Goal: Task Accomplishment & Management: Complete application form

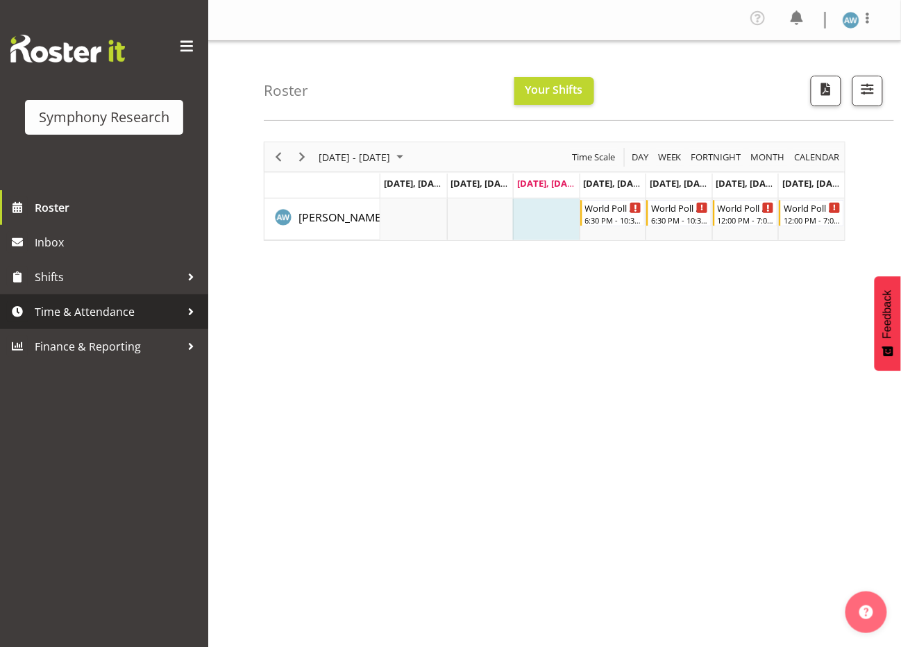
click at [101, 310] on span "Time & Attendance" at bounding box center [108, 311] width 146 height 21
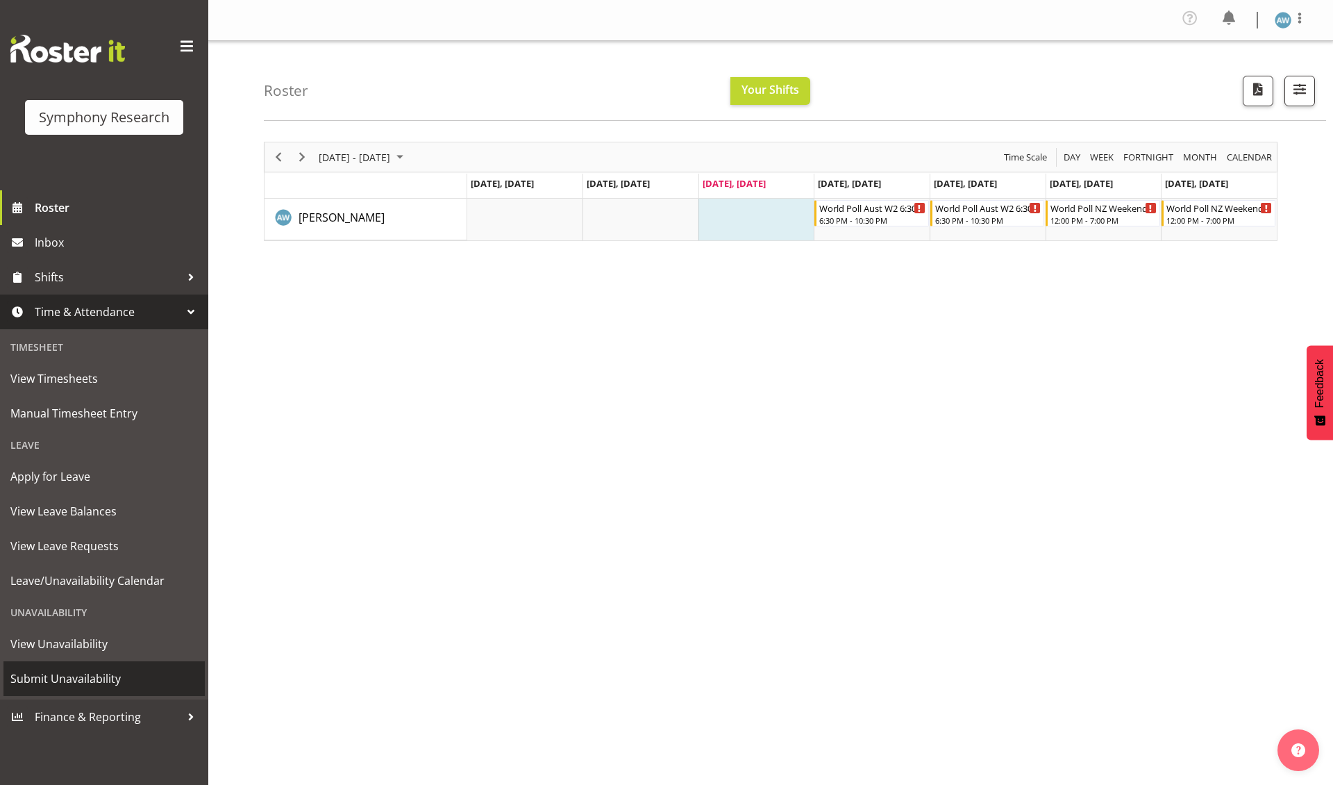
click at [106, 646] on span "Submit Unavailability" at bounding box center [103, 678] width 187 height 21
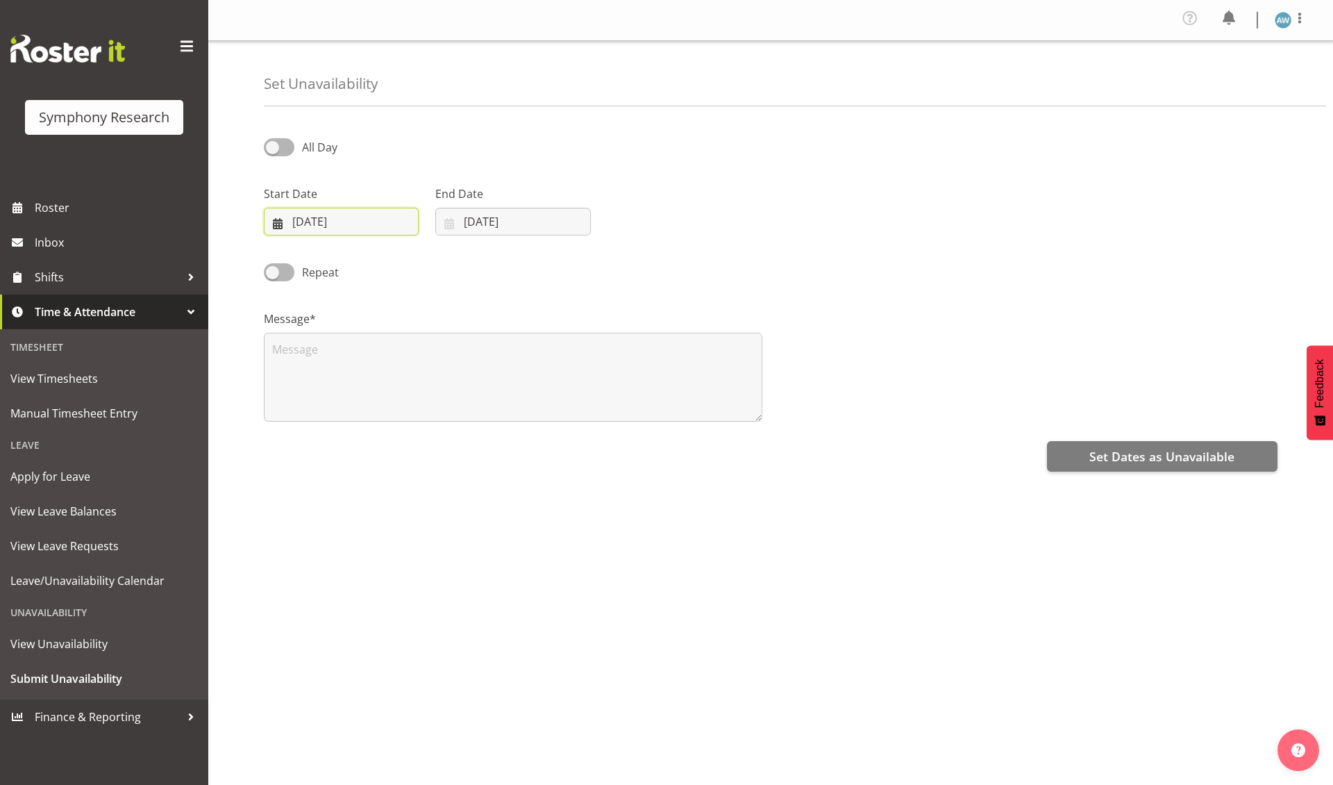
click at [358, 222] on input "27/08/2025" at bounding box center [341, 222] width 155 height 28
click at [457, 262] on span at bounding box center [459, 261] width 14 height 17
select select "8"
click at [319, 334] on span "1" at bounding box center [320, 334] width 6 height 13
type input "01/09/2025"
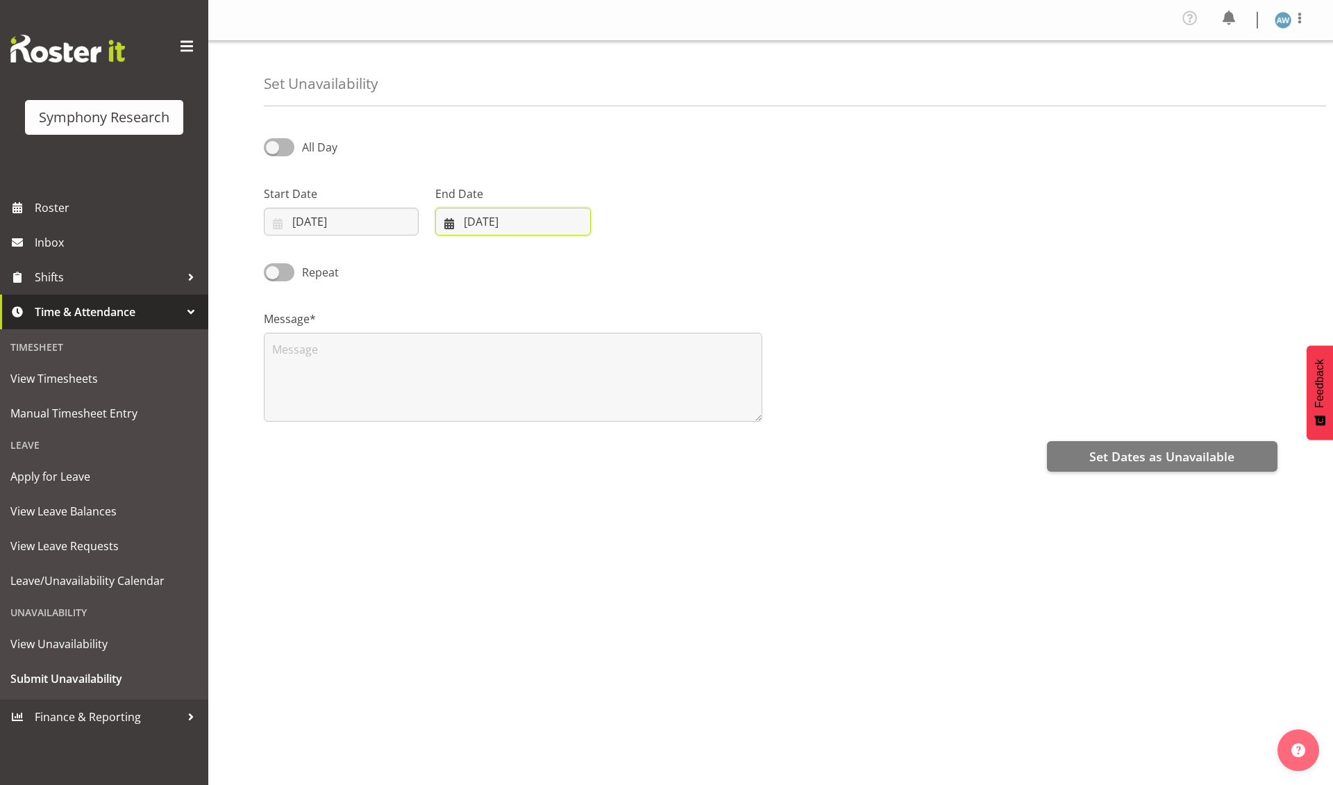
click at [475, 220] on input "[DATE]" at bounding box center [512, 222] width 155 height 28
click at [629, 261] on span at bounding box center [629, 261] width 17 height 17
select select "8"
click at [492, 335] on span "1" at bounding box center [491, 334] width 6 height 13
type input "01/09/2025"
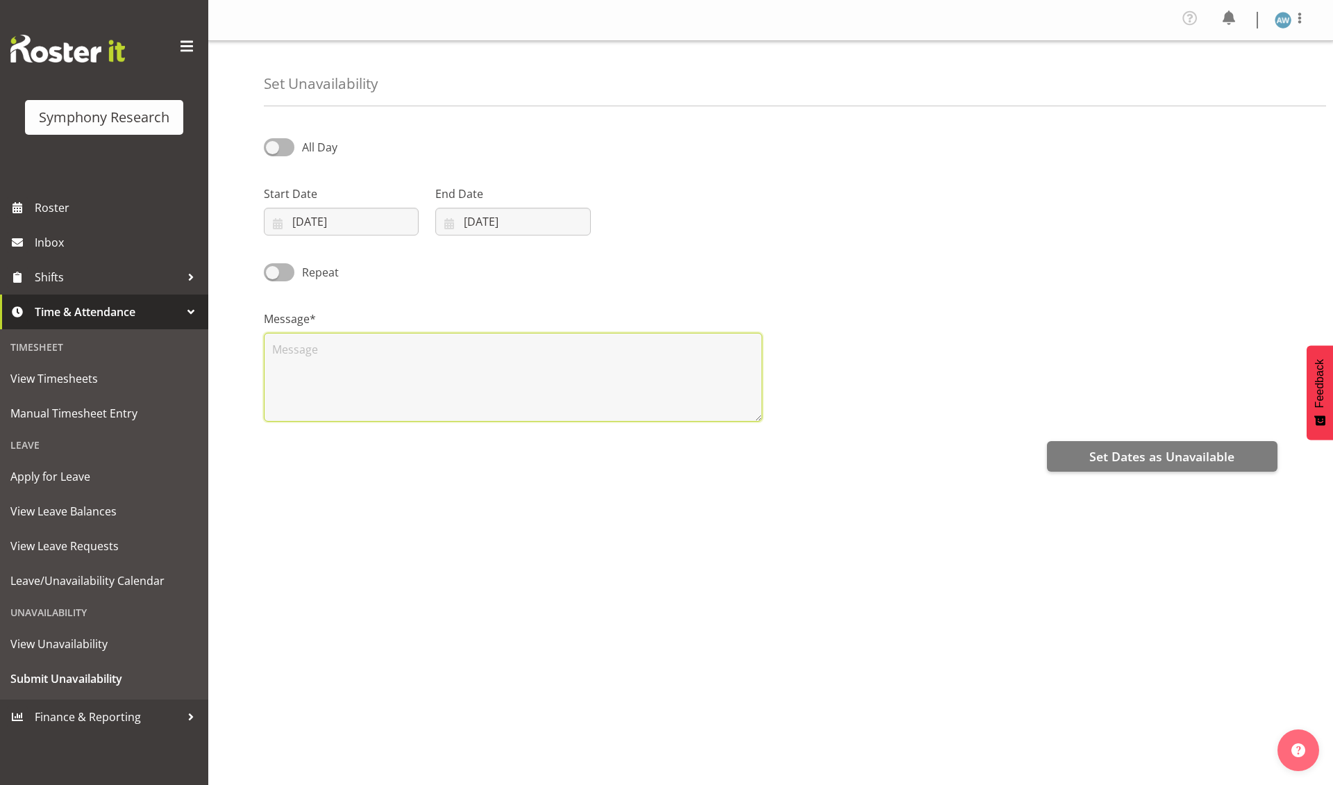
click at [453, 392] on textarea at bounding box center [513, 377] width 499 height 89
type textarea "x"
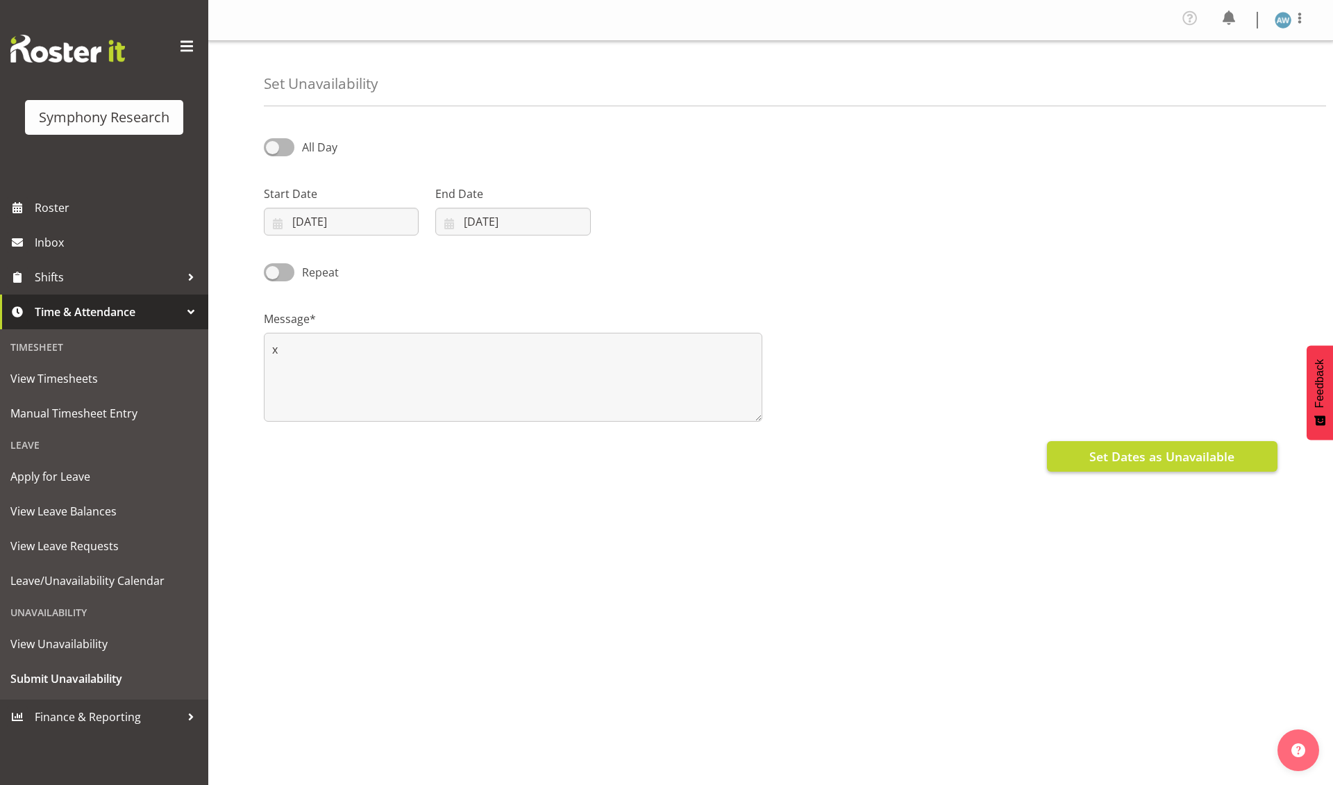
click at [1108, 453] on span "Set Dates as Unavailable" at bounding box center [1161, 456] width 145 height 18
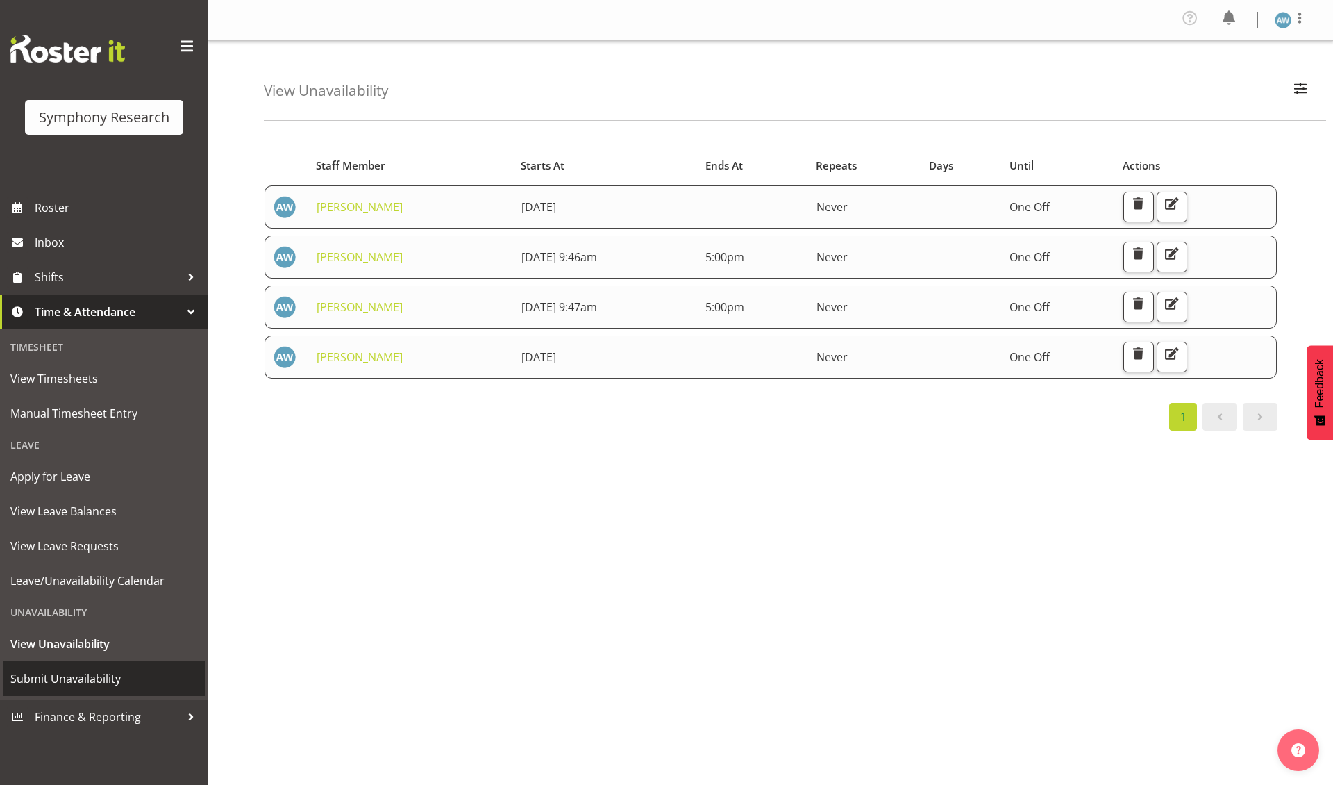
click at [101, 669] on span "Submit Unavailability" at bounding box center [103, 678] width 187 height 21
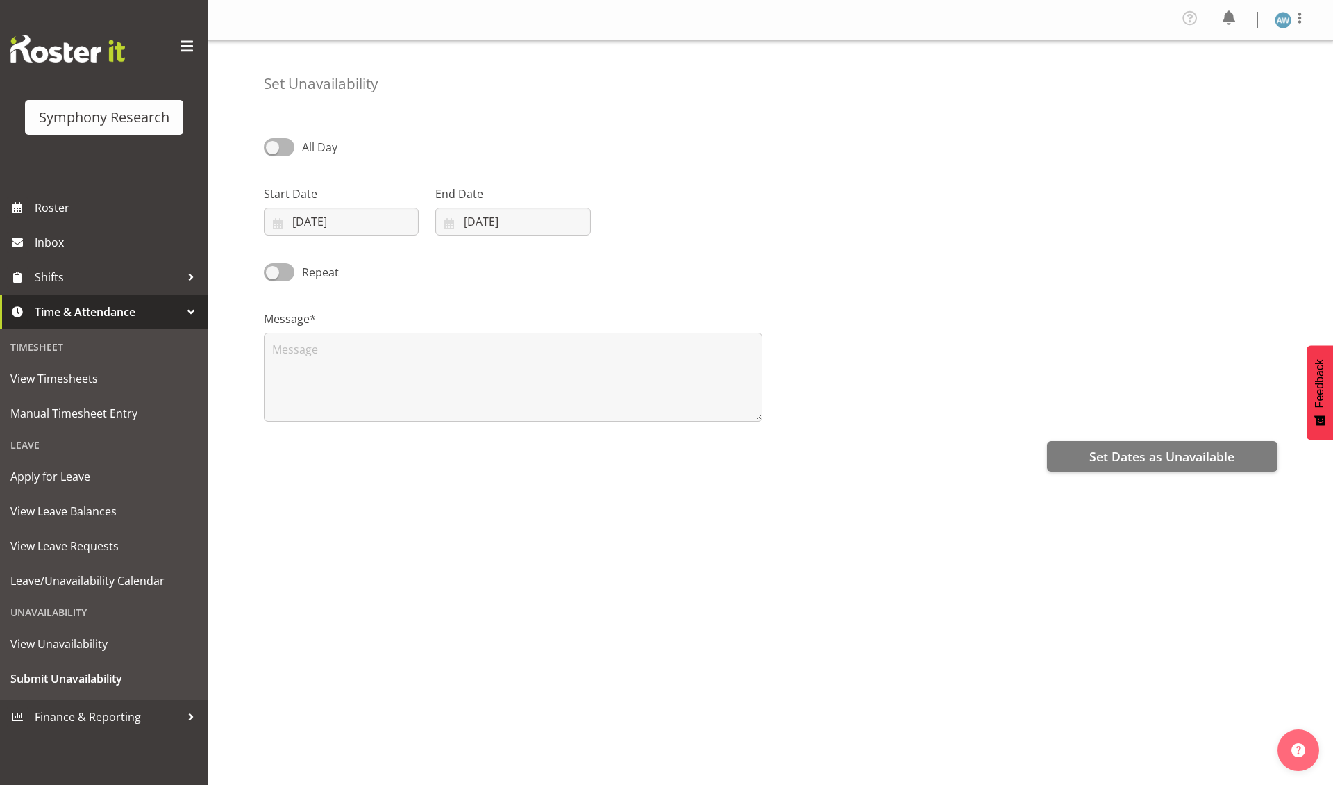
select select "7"
select select "2025"
click at [312, 219] on input "27/08/2025" at bounding box center [341, 222] width 155 height 28
click at [458, 262] on span at bounding box center [459, 261] width 14 height 17
select select "8"
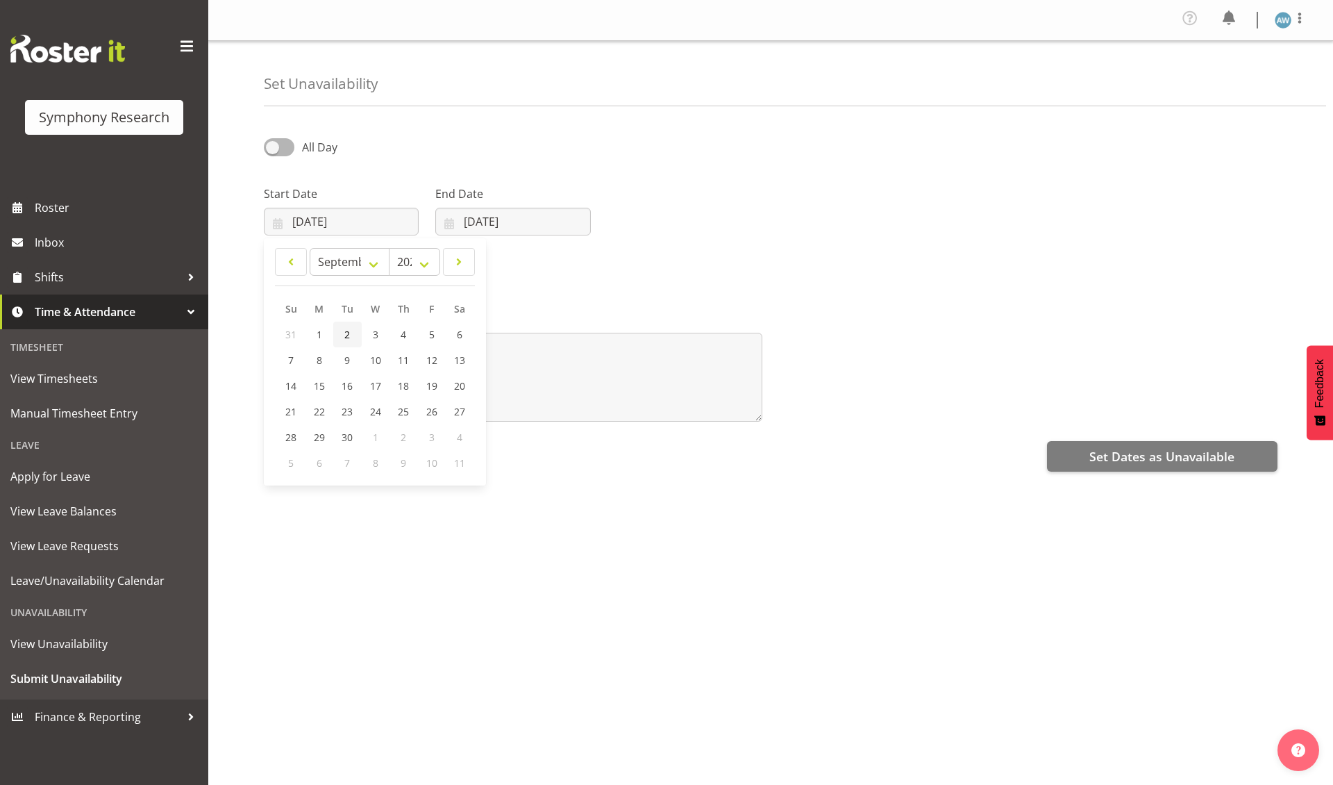
click at [348, 331] on span "2" at bounding box center [347, 334] width 6 height 13
type input "02/09/2025"
click at [482, 222] on input "[DATE]" at bounding box center [512, 222] width 155 height 28
click at [626, 258] on span at bounding box center [629, 261] width 17 height 17
select select "8"
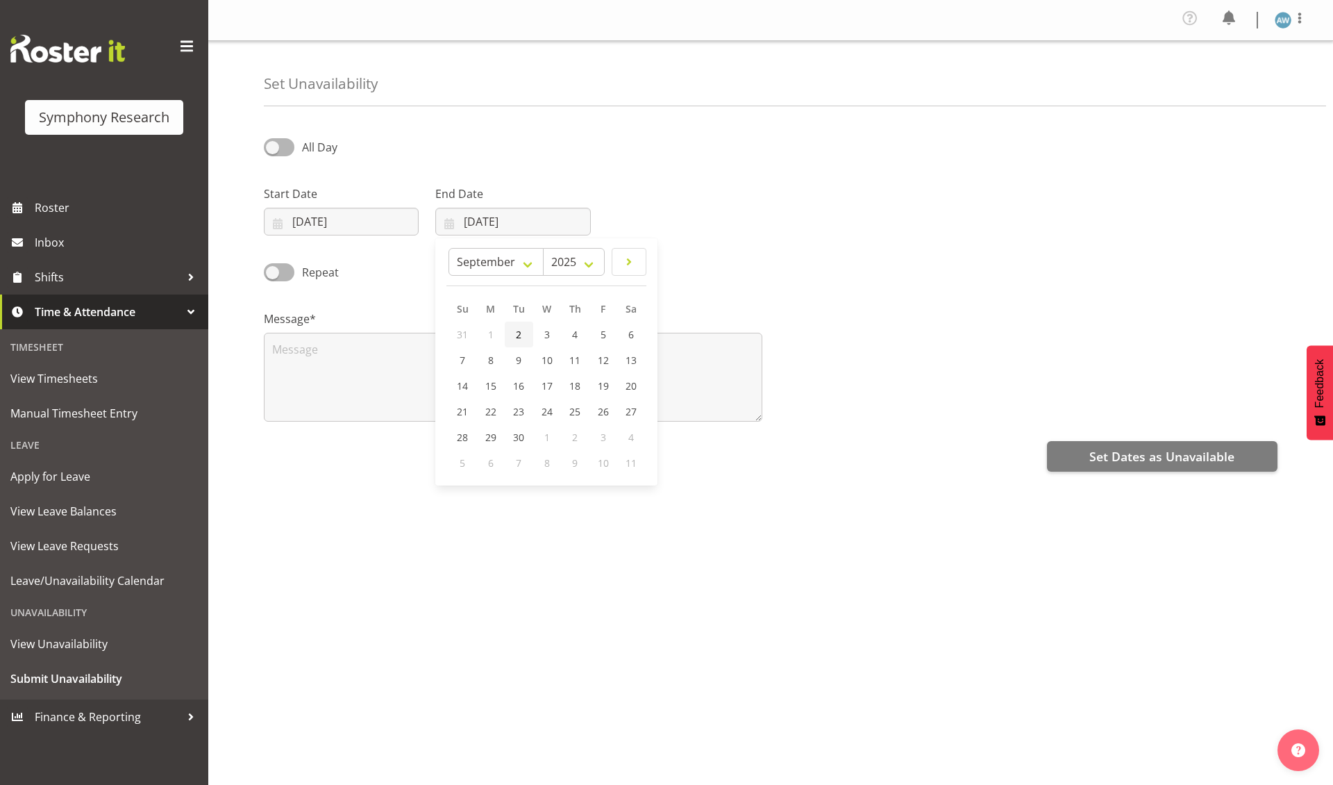
click at [521, 335] on span "2" at bounding box center [519, 334] width 6 height 13
type input "02/09/2025"
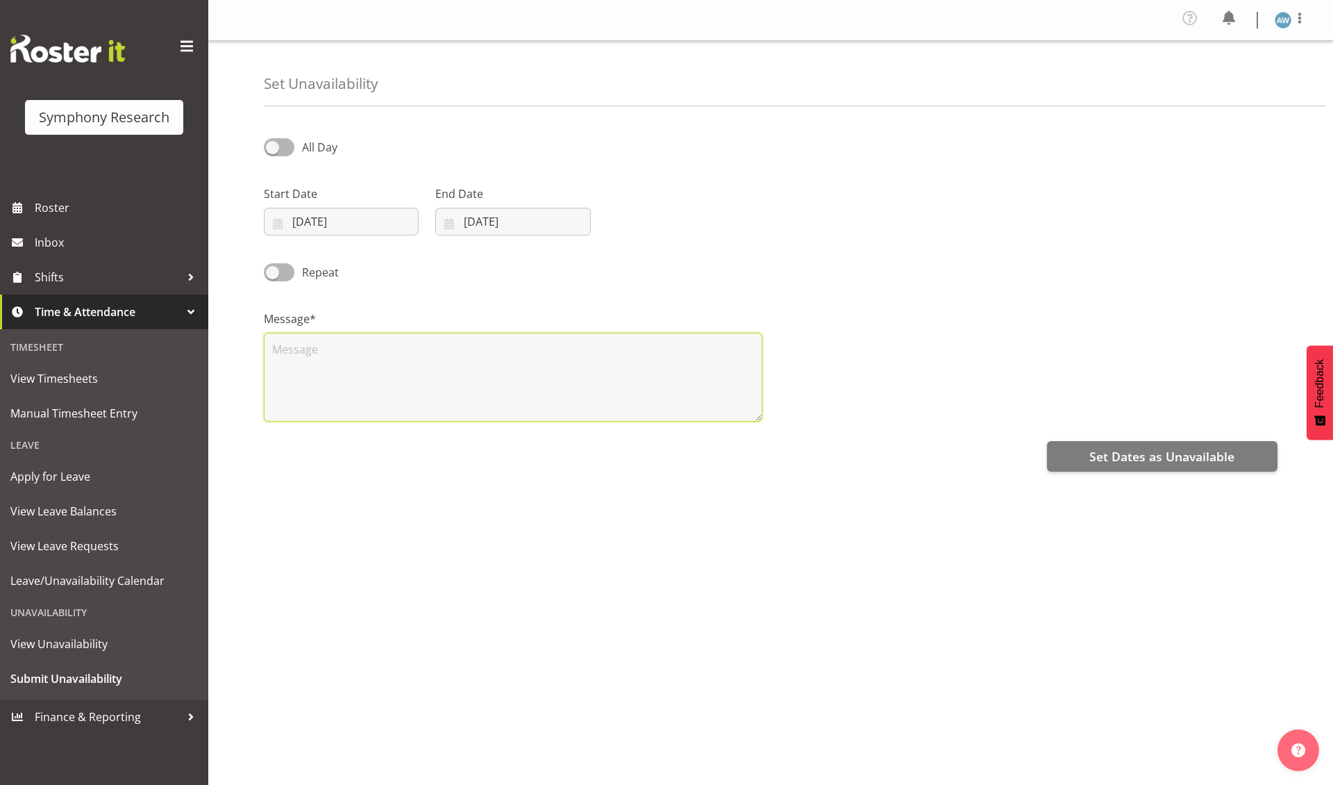
click at [409, 389] on textarea at bounding box center [513, 377] width 499 height 89
type textarea "x"
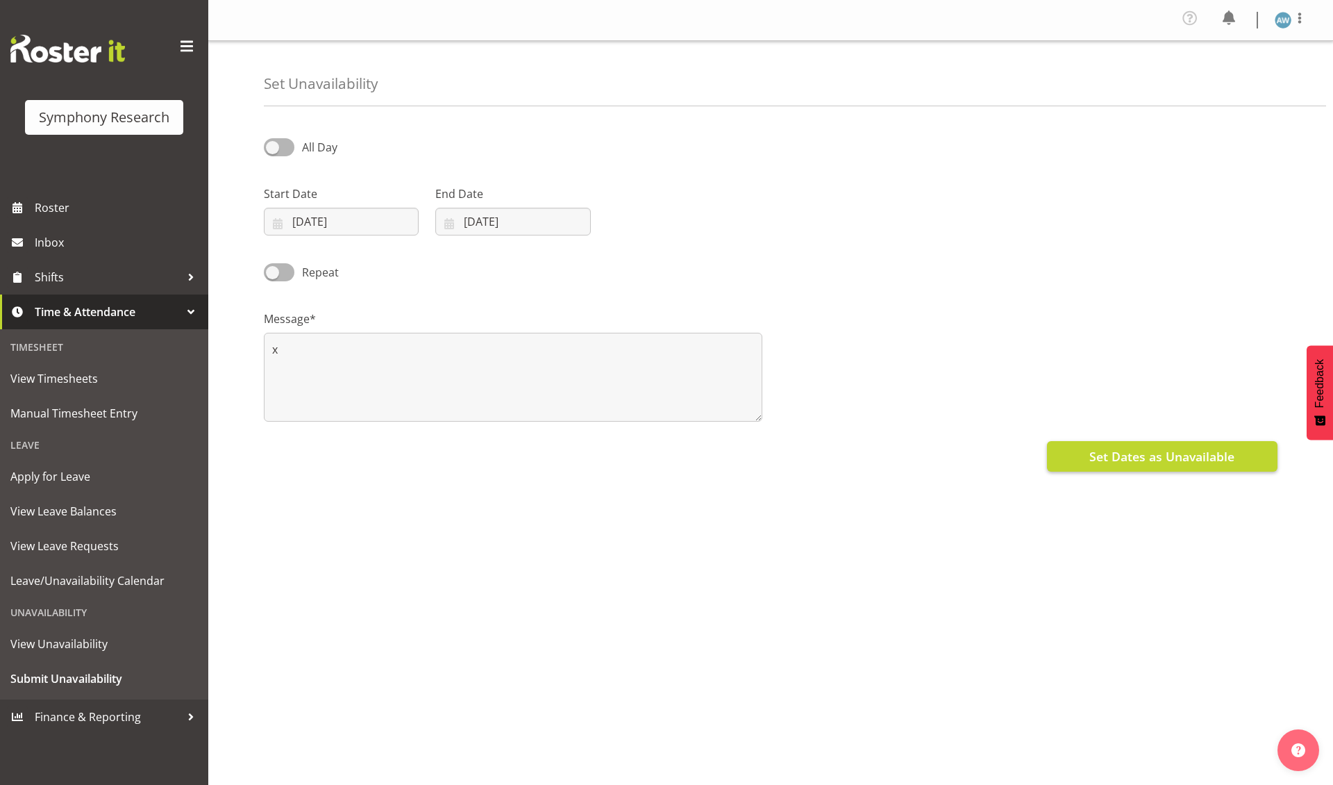
click at [1089, 453] on button "Set Dates as Unavailable" at bounding box center [1162, 456] width 231 height 31
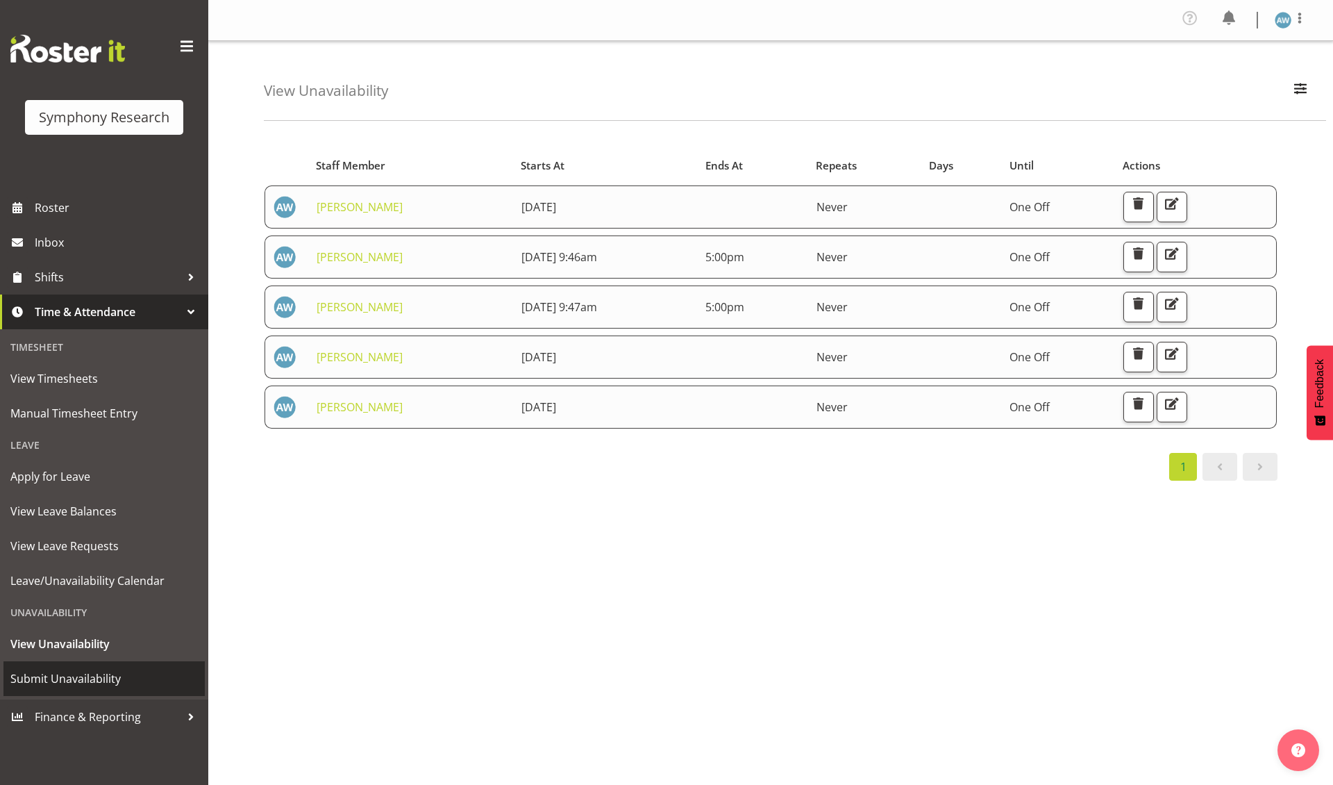
click at [101, 669] on span "Submit Unavailability" at bounding box center [103, 678] width 187 height 21
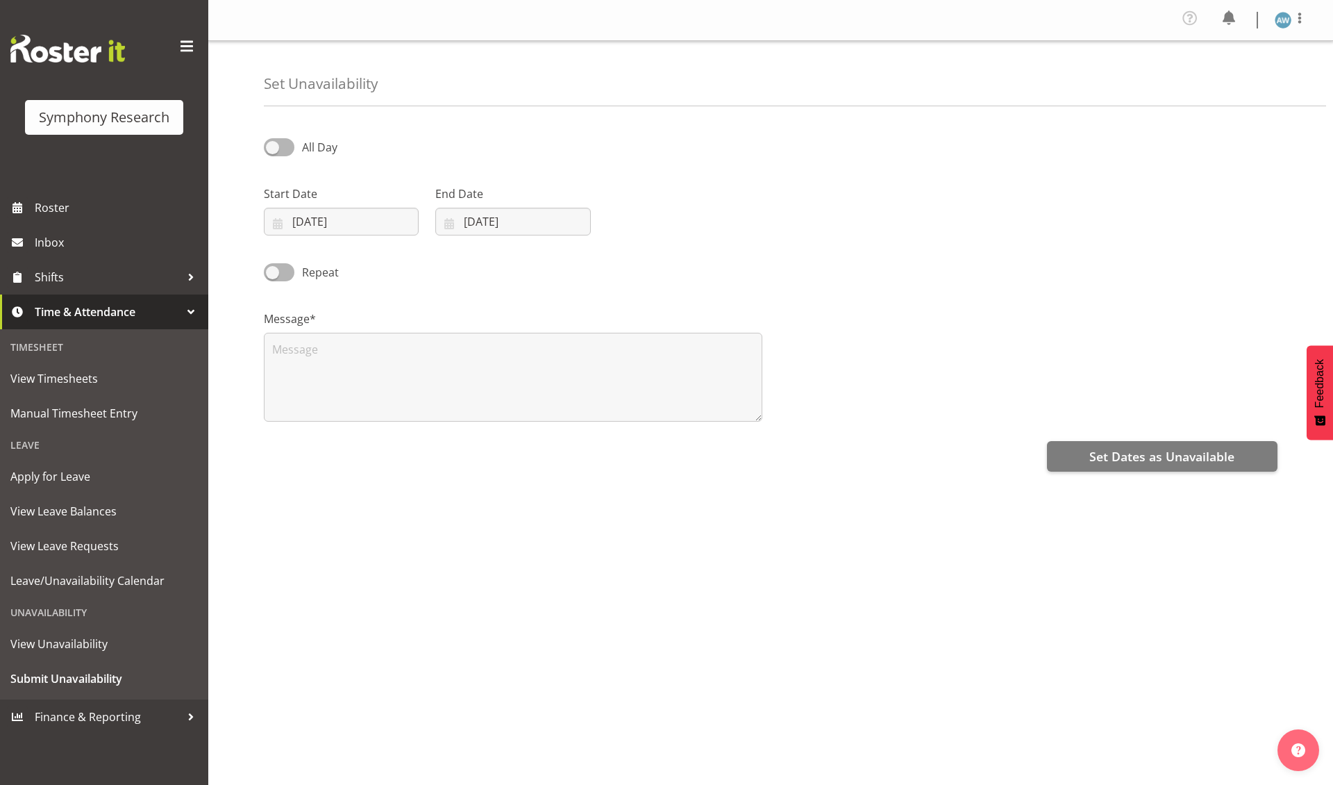
select select "7"
select select "2025"
click at [340, 219] on input "27/08/2025" at bounding box center [341, 222] width 155 height 28
click at [458, 261] on span at bounding box center [459, 261] width 14 height 17
select select "8"
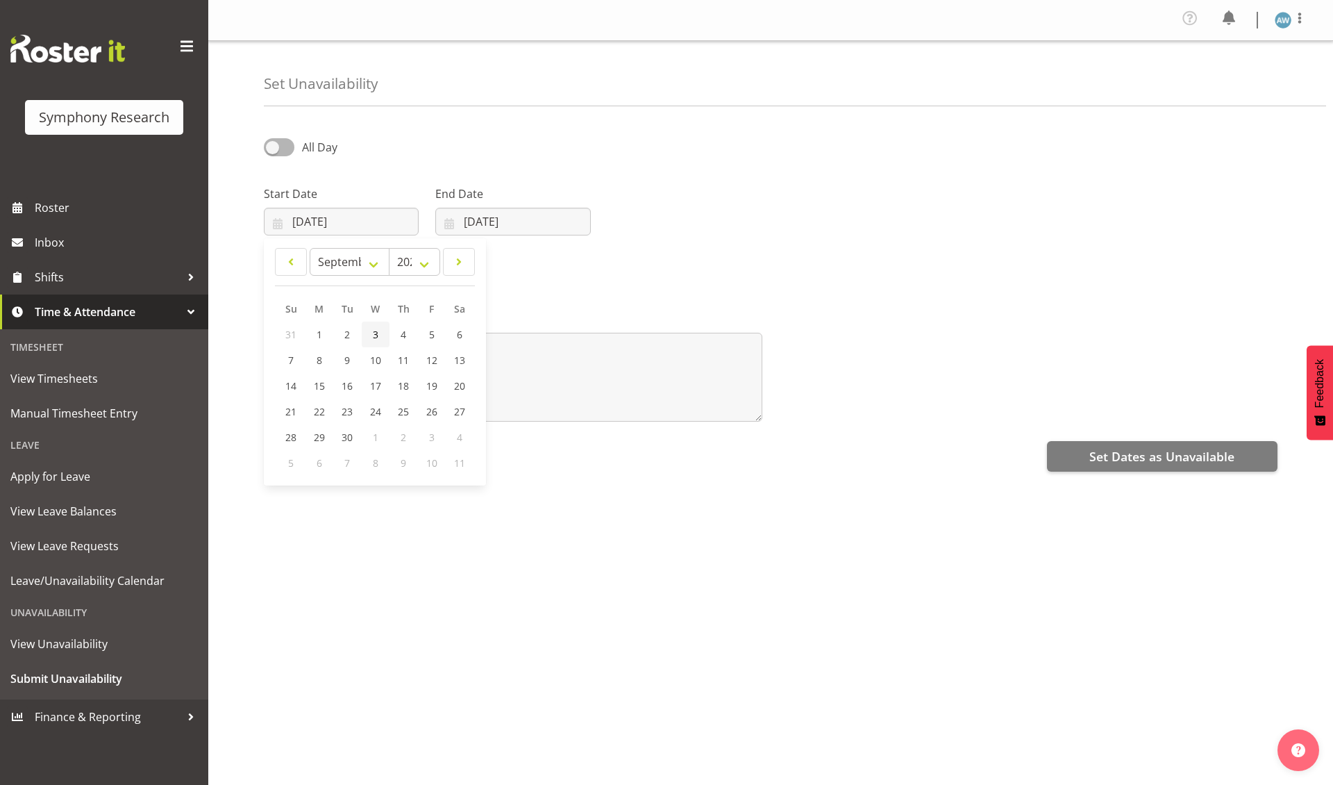
click at [376, 331] on span "3" at bounding box center [376, 334] width 6 height 13
type input "03/09/2025"
click at [571, 221] on input "[DATE]" at bounding box center [512, 222] width 155 height 28
click at [630, 262] on span at bounding box center [629, 261] width 17 height 17
select select "8"
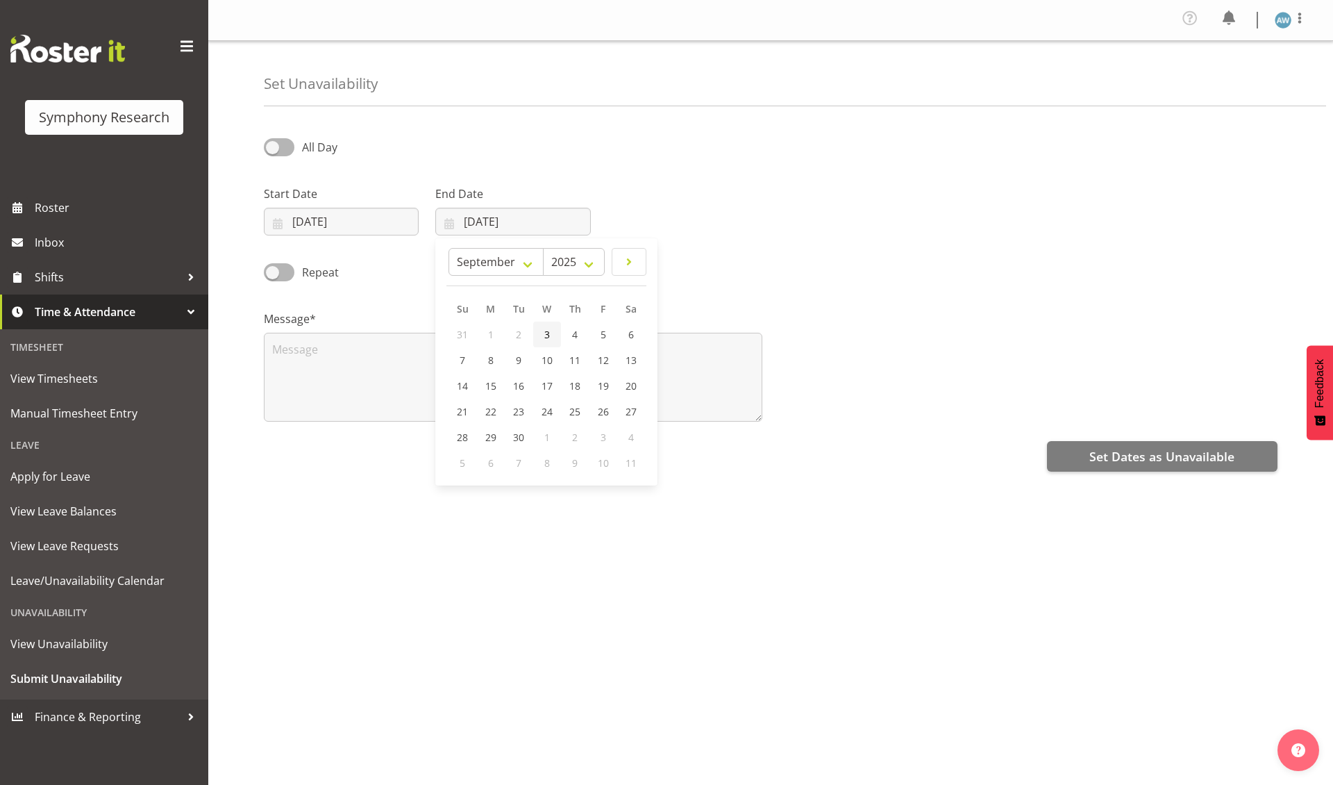
click at [551, 328] on link "3" at bounding box center [547, 334] width 28 height 26
type input "03/09/2025"
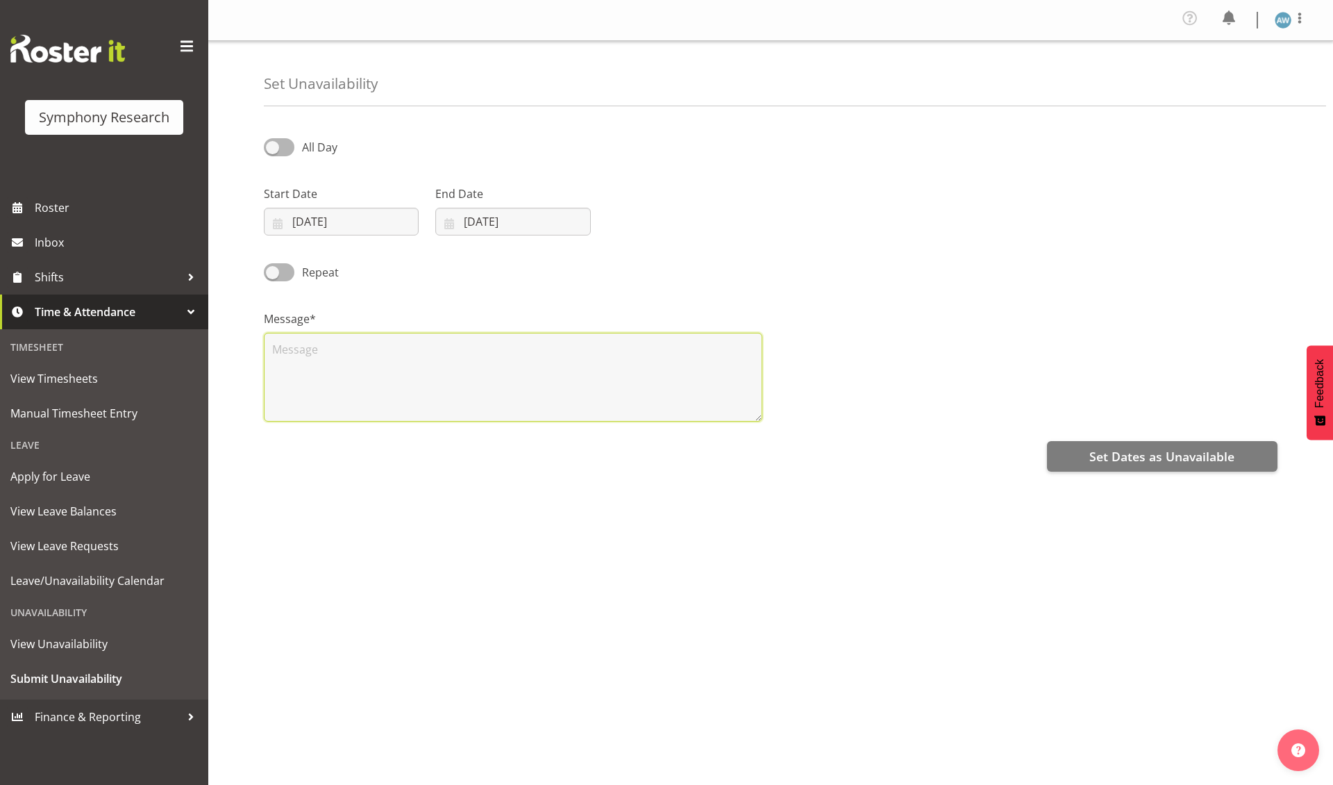
click at [386, 381] on textarea at bounding box center [513, 377] width 499 height 89
type textarea "x"
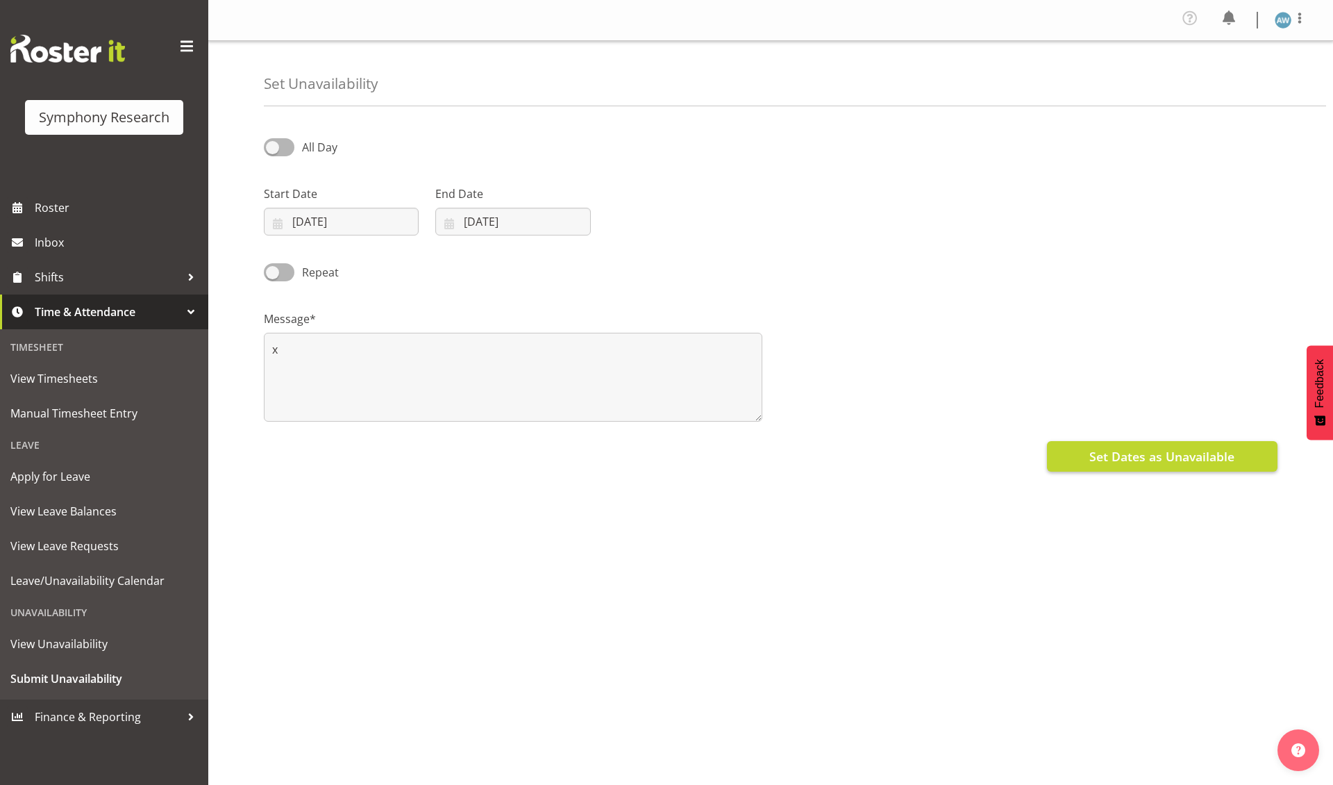
click at [1114, 455] on span "Set Dates as Unavailable" at bounding box center [1161, 456] width 145 height 18
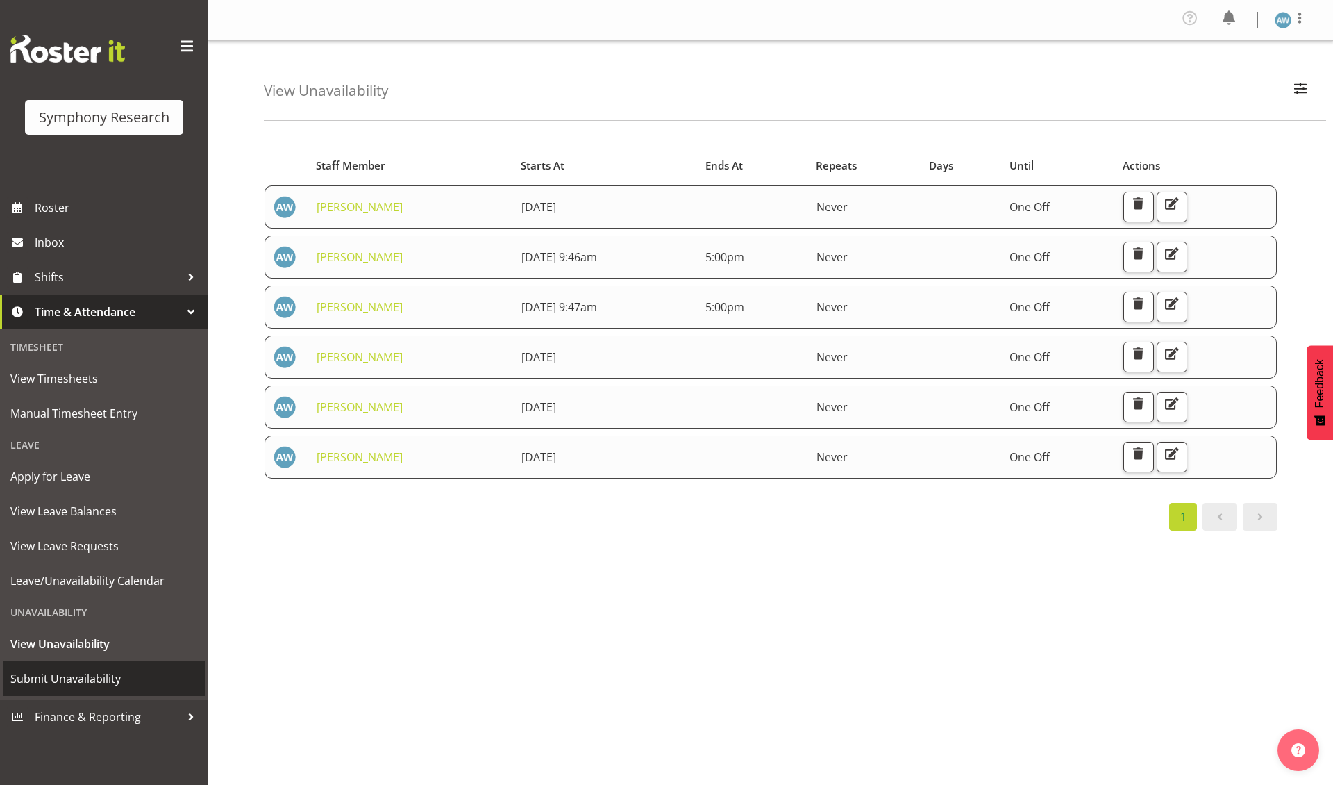
click at [95, 669] on span "Submit Unavailability" at bounding box center [103, 678] width 187 height 21
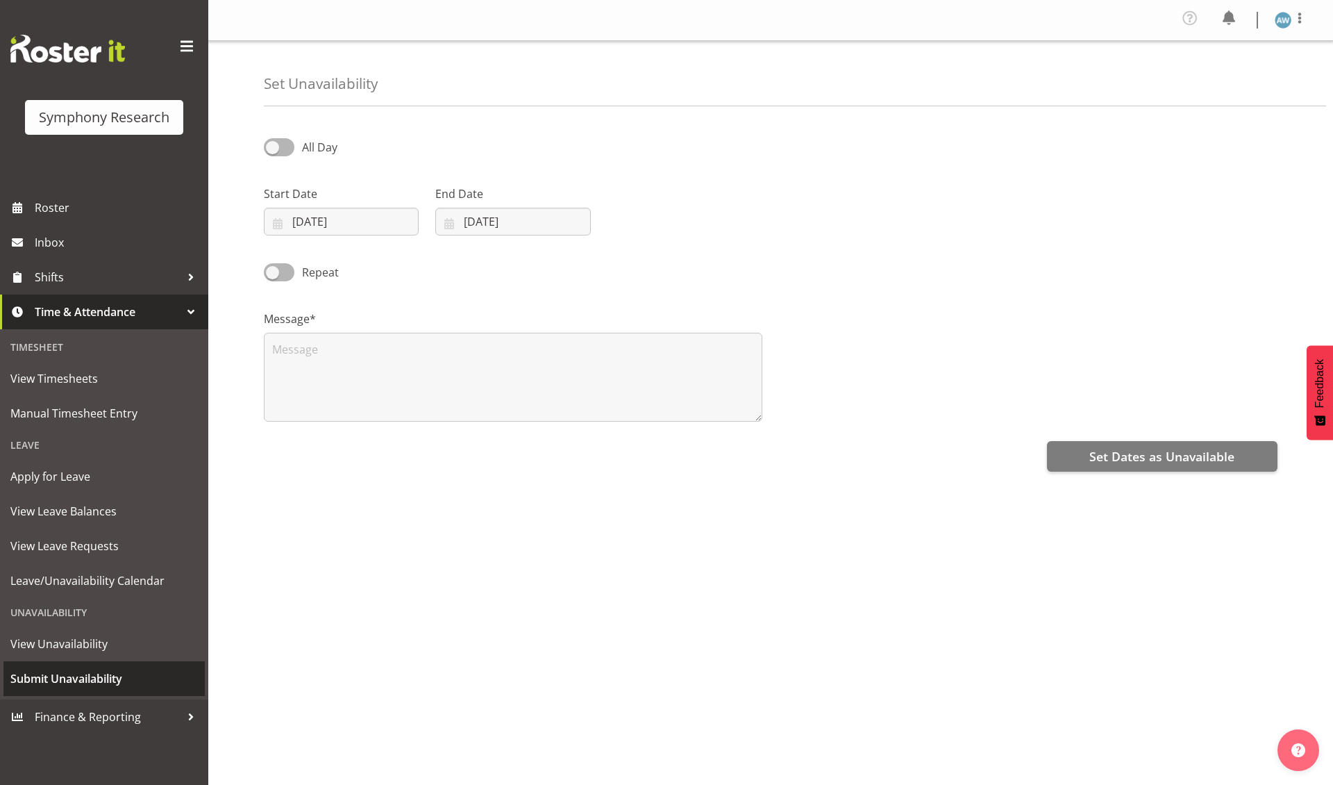
select select "7"
select select "2025"
click at [399, 218] on input "[DATE]" at bounding box center [341, 222] width 155 height 28
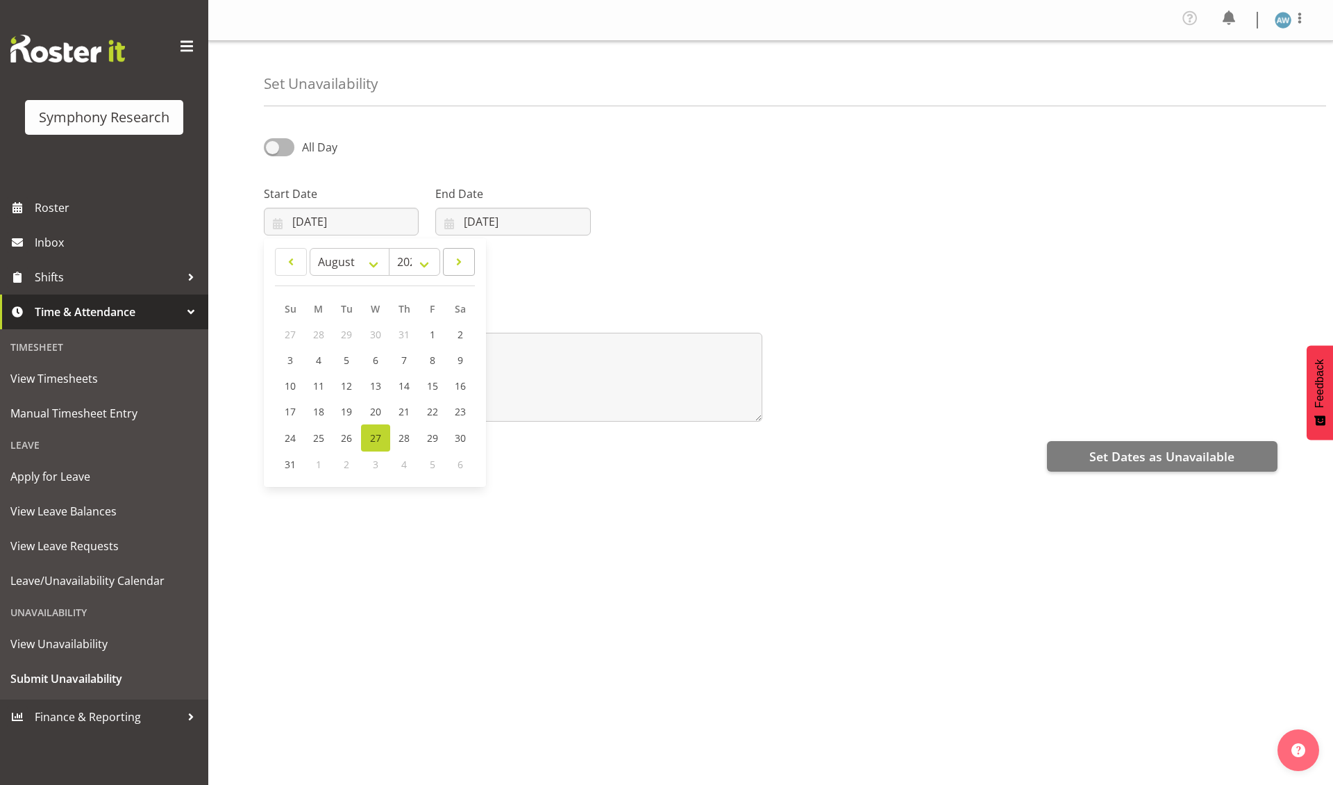
click at [461, 259] on span at bounding box center [459, 261] width 14 height 17
select select "8"
click at [406, 332] on link "4" at bounding box center [404, 334] width 28 height 26
type input "[DATE]"
click at [544, 222] on input "[DATE]" at bounding box center [512, 222] width 155 height 28
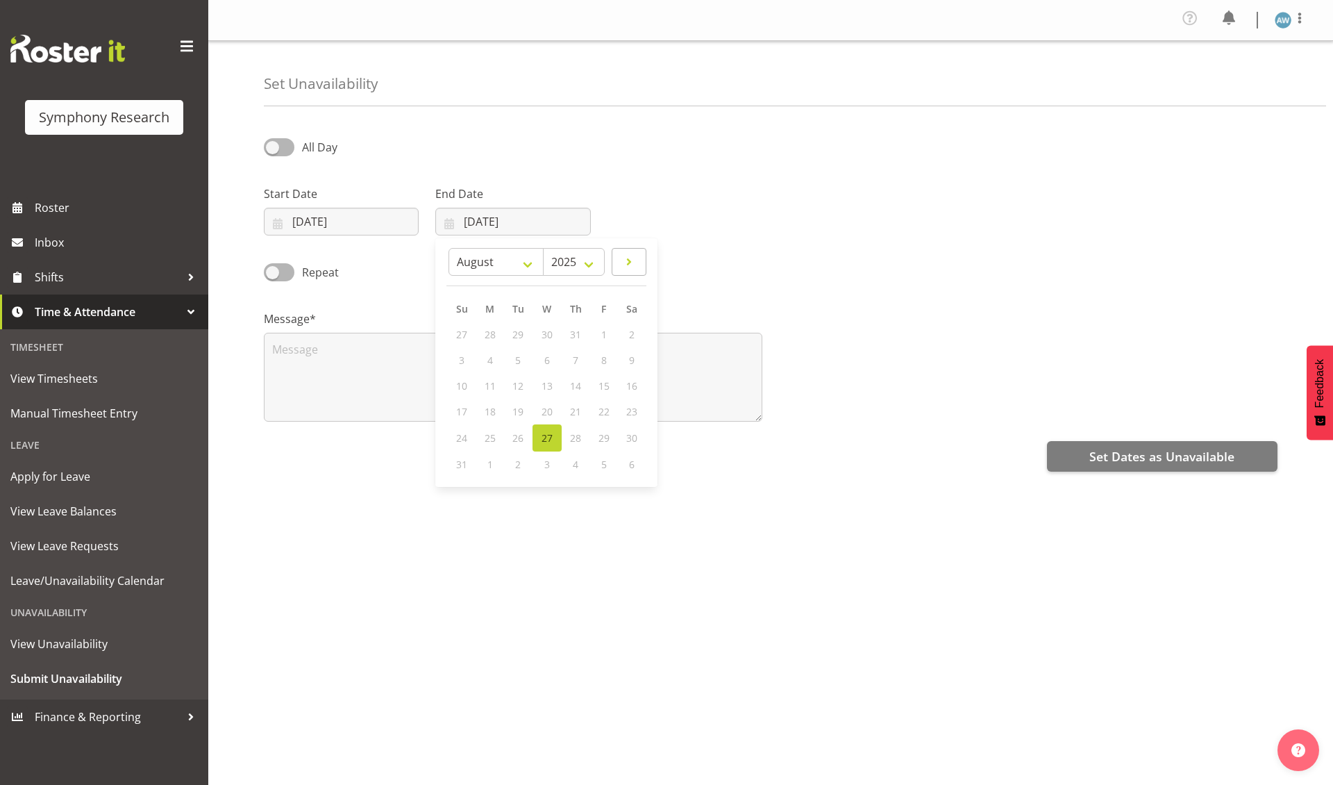
click at [628, 261] on span at bounding box center [629, 261] width 17 height 17
select select "8"
click at [575, 331] on span "4" at bounding box center [575, 334] width 6 height 13
type input "[DATE]"
click at [274, 147] on span at bounding box center [279, 146] width 31 height 17
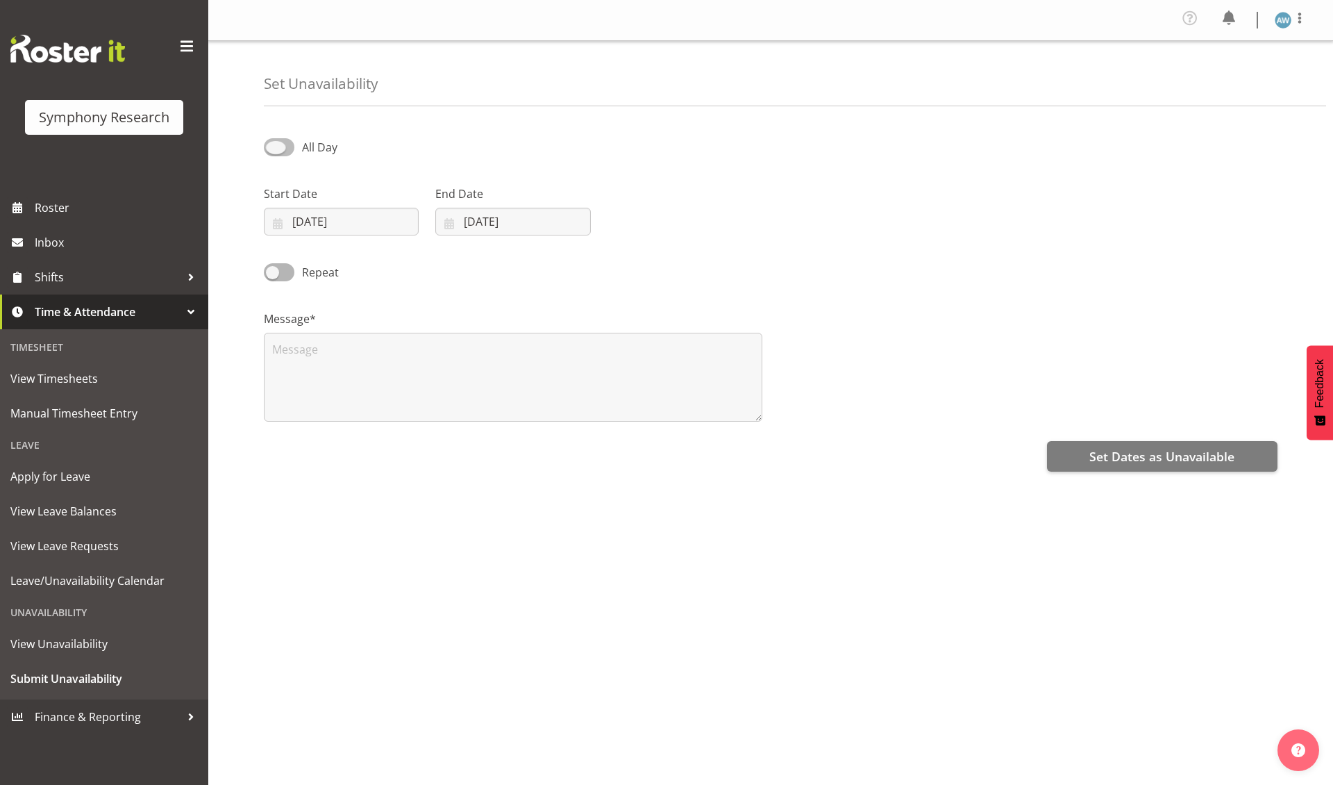
click at [273, 147] on input "All Day" at bounding box center [268, 146] width 9 height 9
checkbox input "true"
click at [661, 220] on input "19:57" at bounding box center [685, 222] width 155 height 28
select select "9"
type input "09:57"
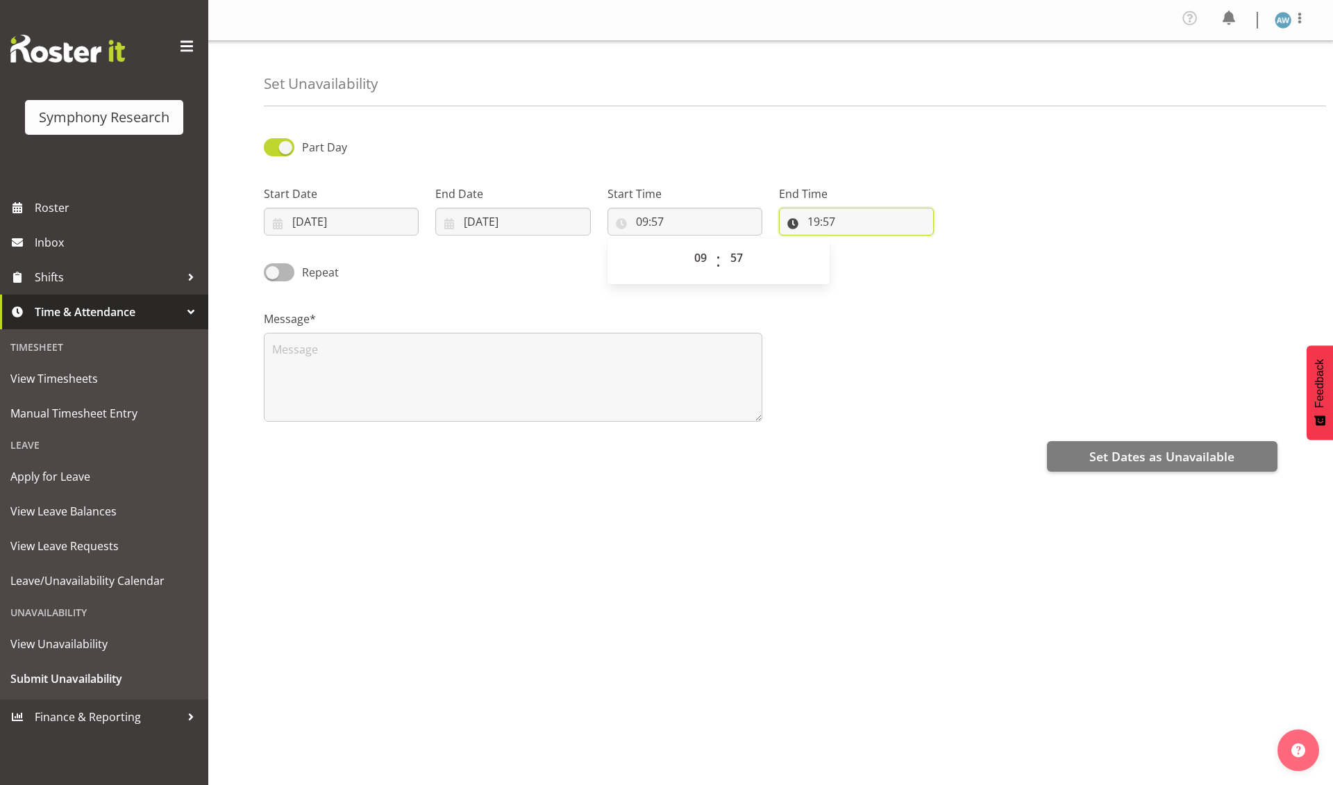
click at [815, 221] on input "19:57" at bounding box center [856, 222] width 155 height 28
select select "17"
type input "17:57"
select select "0"
type input "17:00"
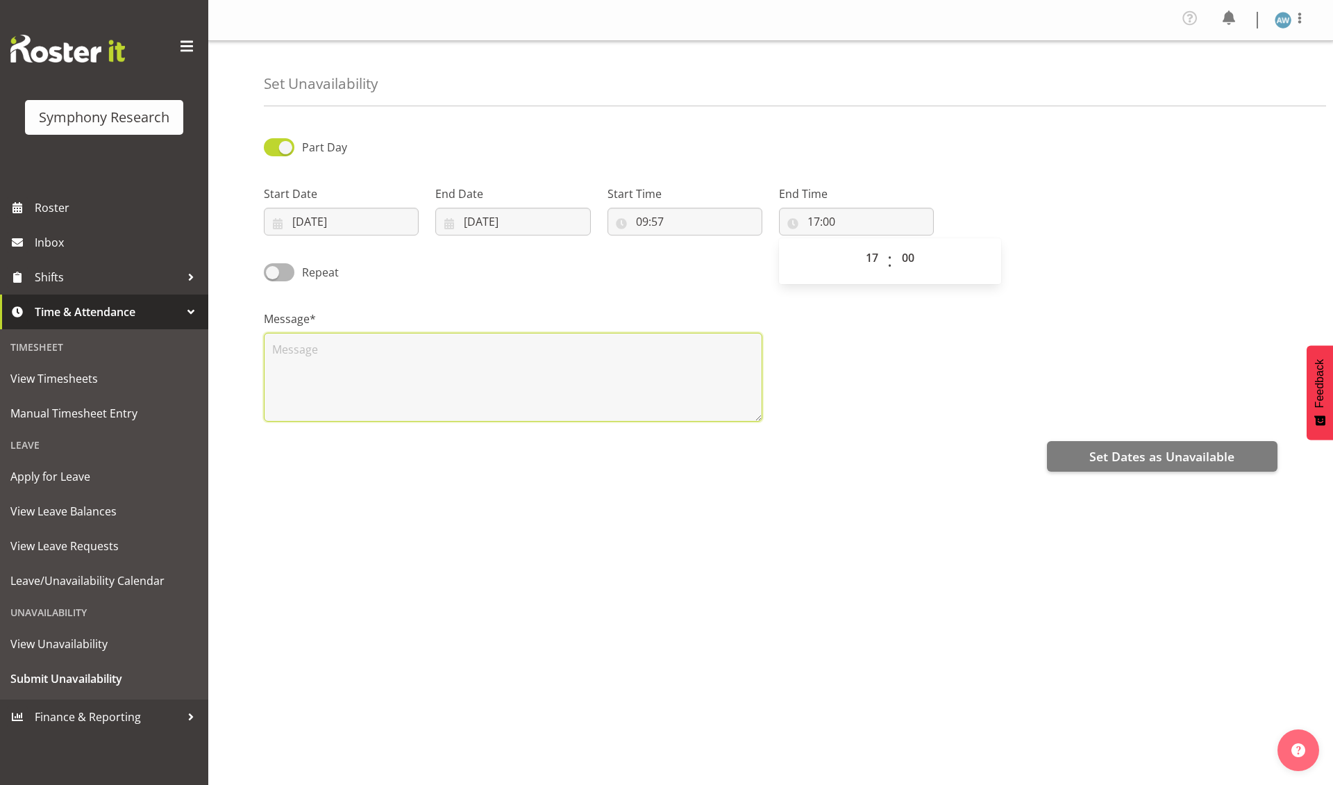
click at [535, 371] on textarea at bounding box center [513, 377] width 499 height 89
type textarea "x"
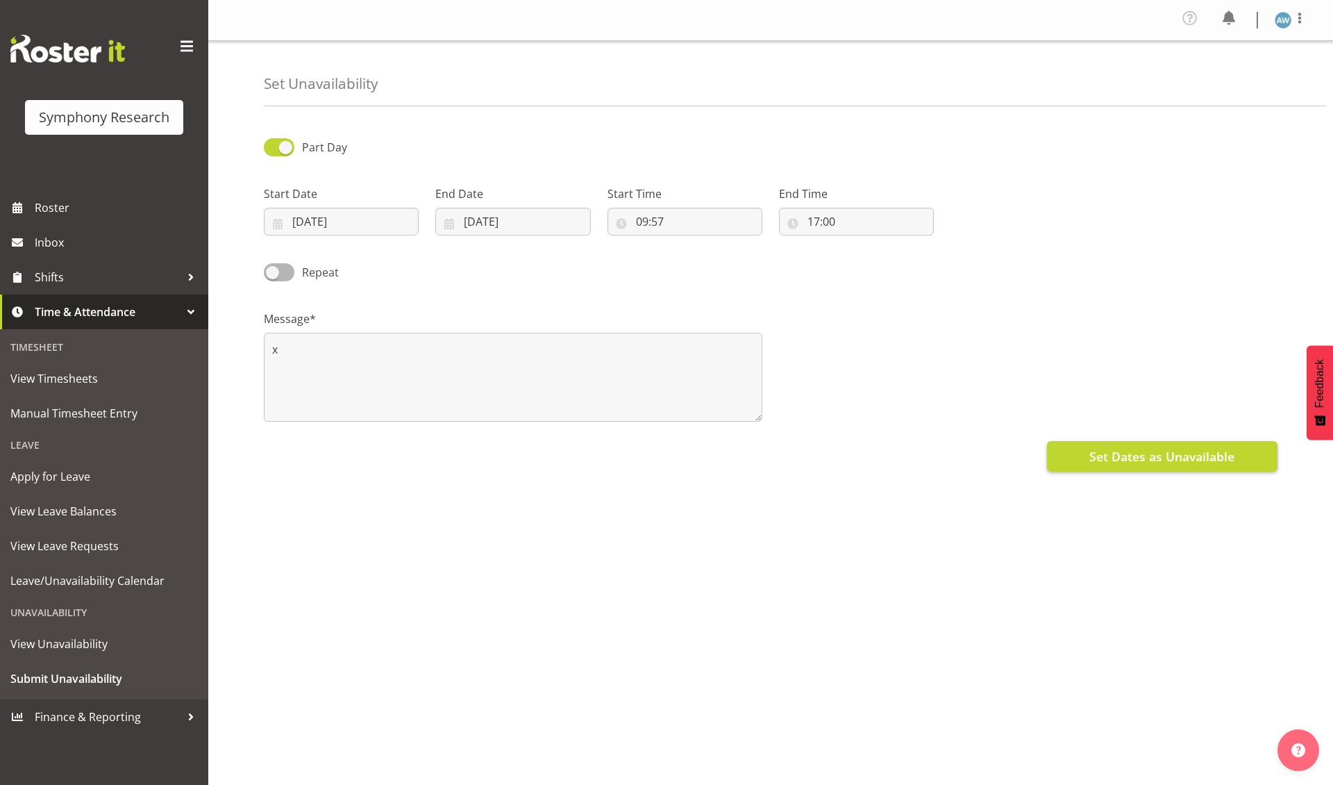
click at [1123, 455] on span "Set Dates as Unavailable" at bounding box center [1161, 456] width 145 height 18
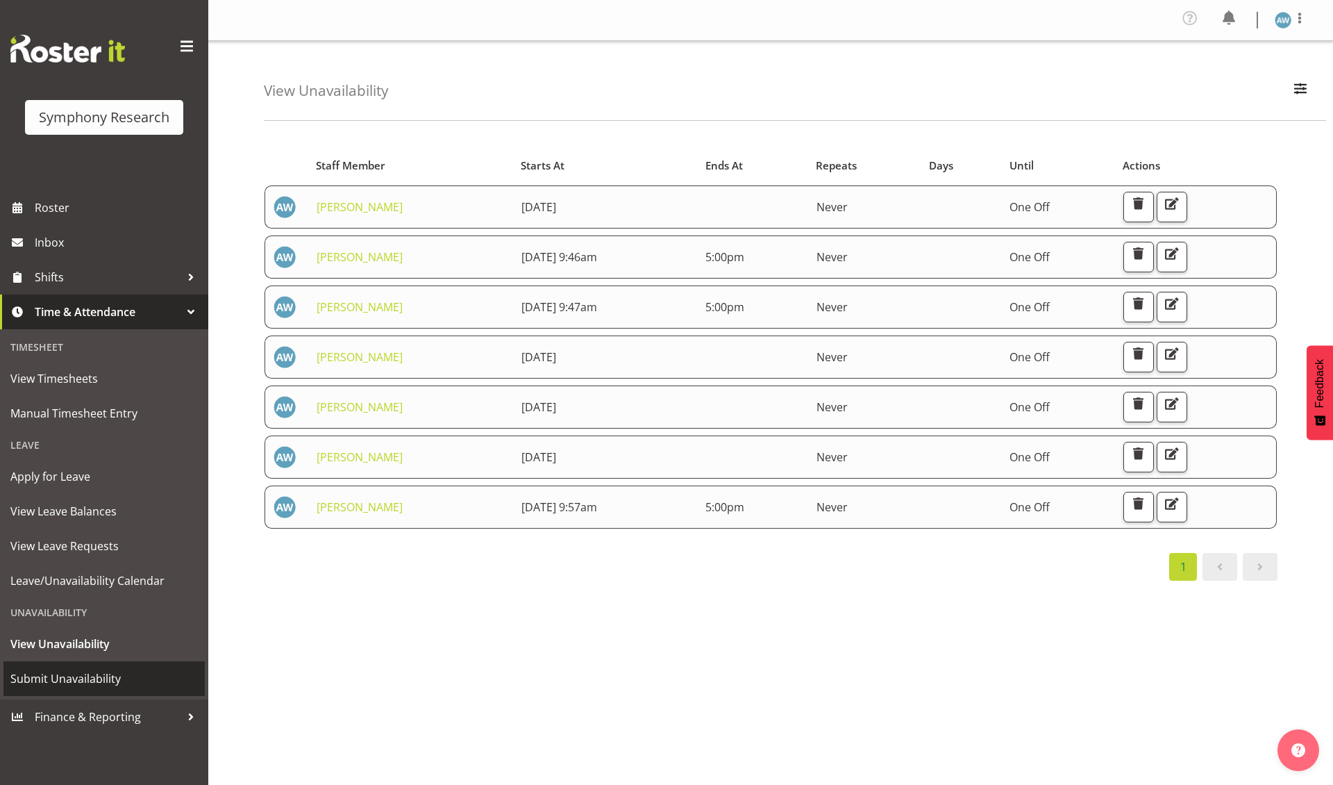
click at [99, 669] on span "Submit Unavailability" at bounding box center [103, 678] width 187 height 21
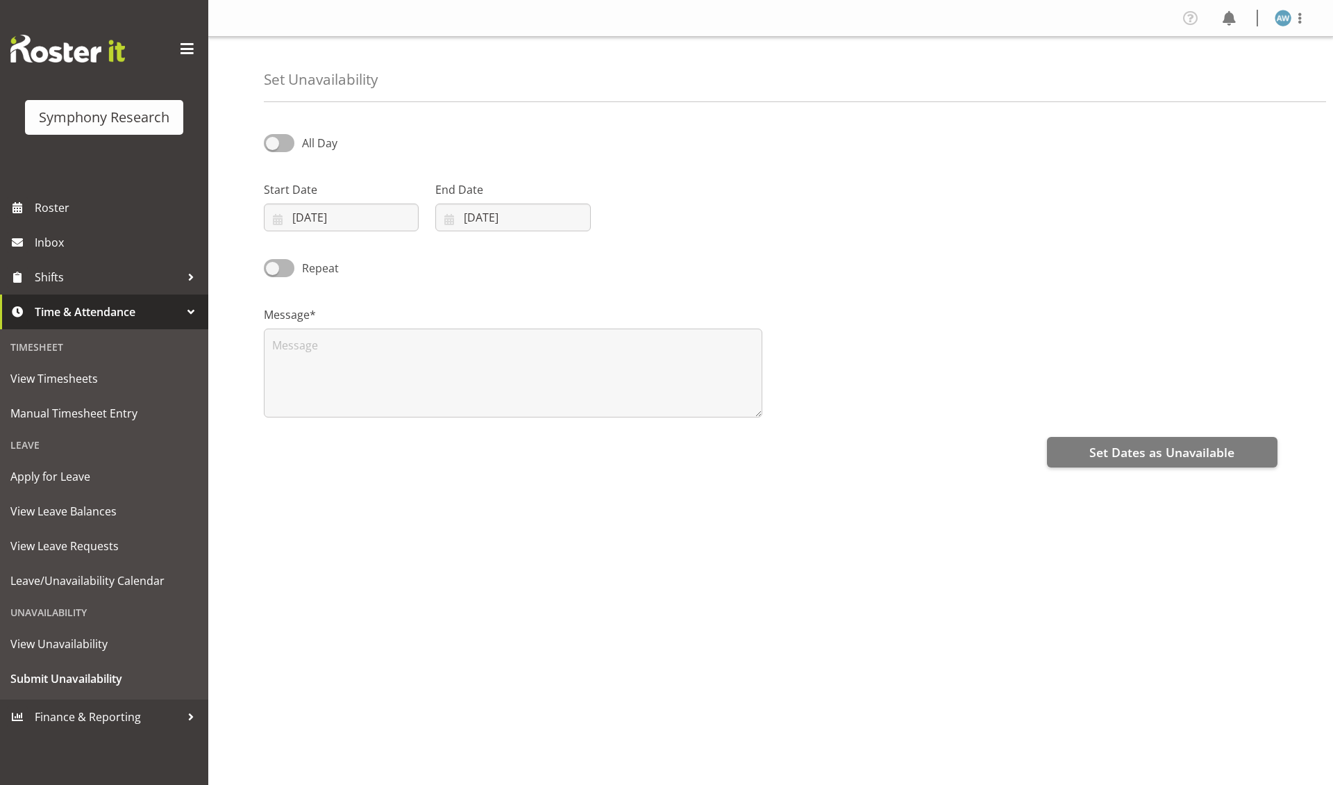
select select "7"
select select "2025"
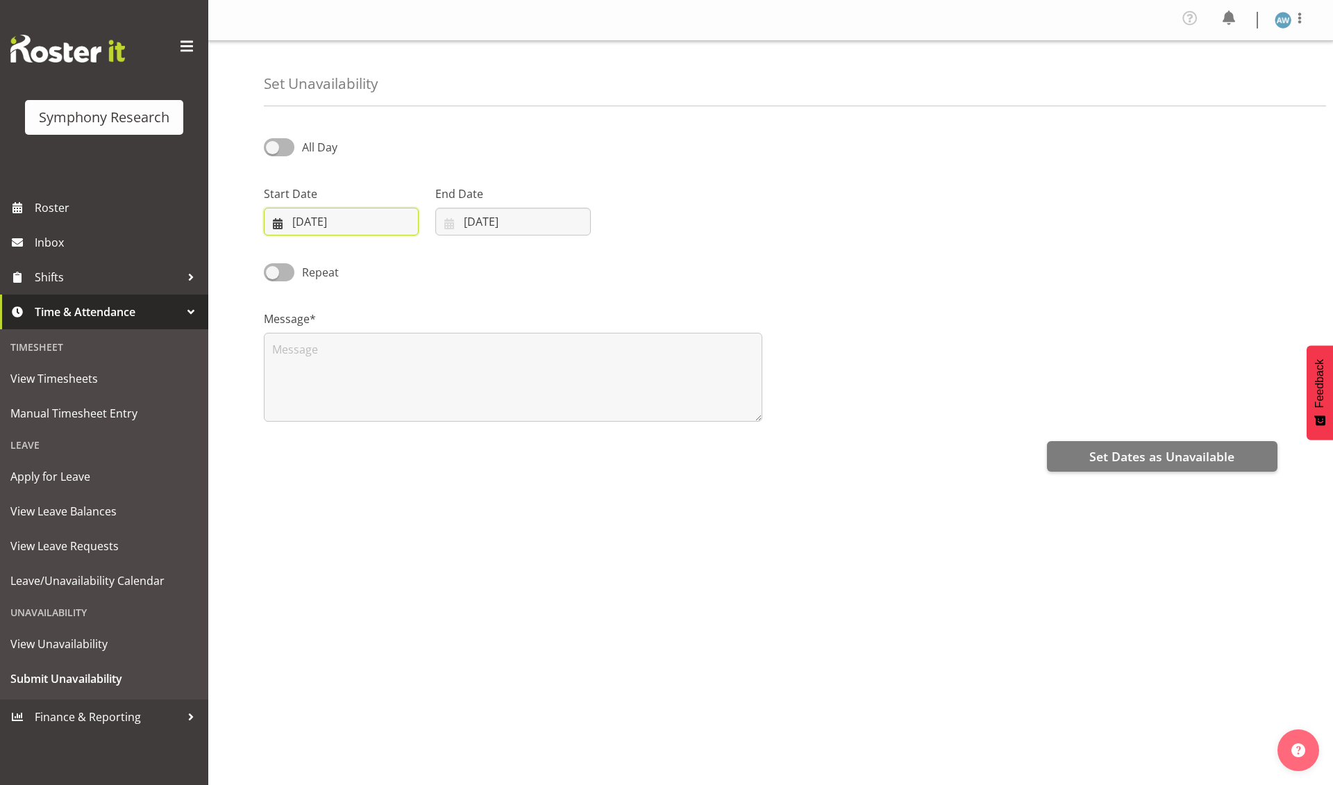
click at [368, 219] on input "[DATE]" at bounding box center [341, 222] width 155 height 28
click at [454, 260] on span at bounding box center [459, 261] width 14 height 17
select select "8"
click at [430, 331] on span "5" at bounding box center [432, 334] width 6 height 13
type input "[DATE]"
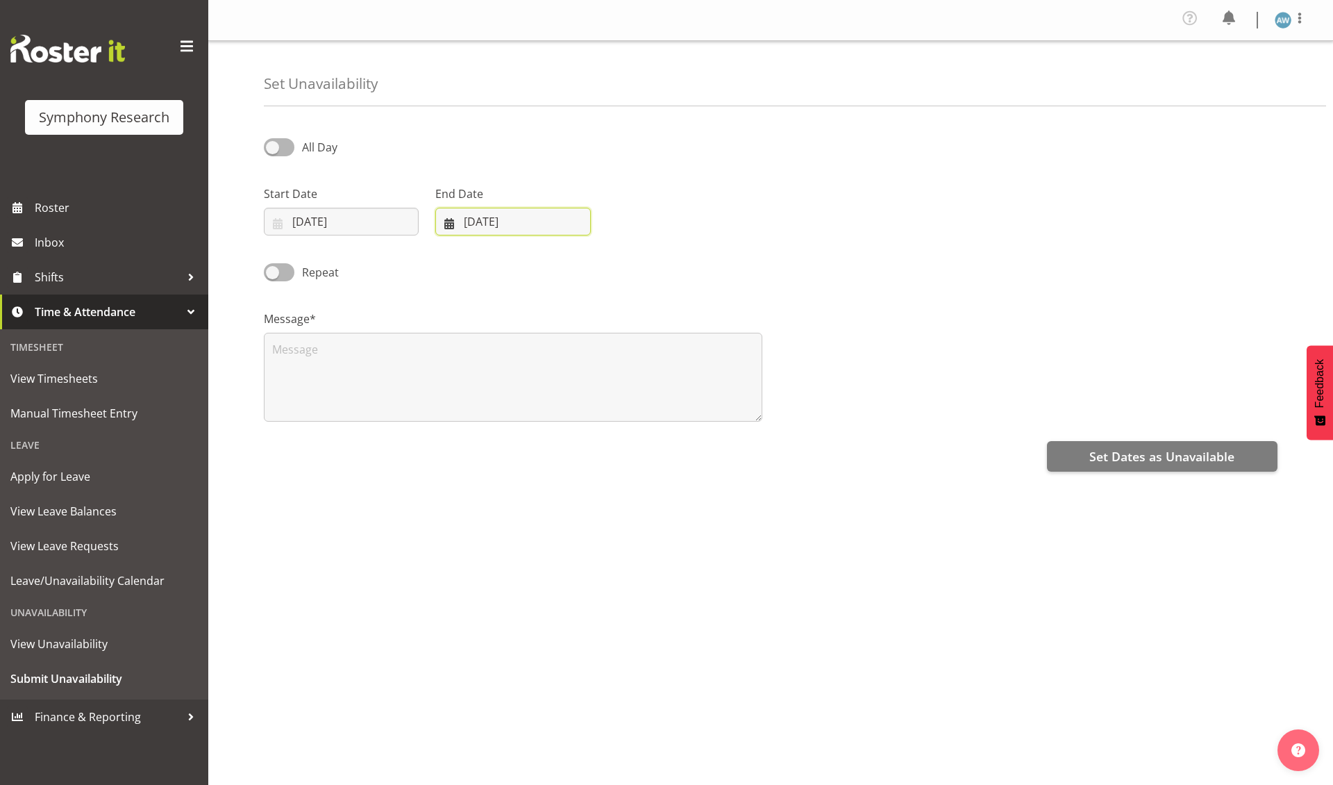
click at [532, 225] on input "[DATE]" at bounding box center [512, 222] width 155 height 28
click at [626, 261] on span at bounding box center [629, 261] width 17 height 17
select select "8"
click at [601, 333] on span "5" at bounding box center [604, 334] width 6 height 13
type input "[DATE]"
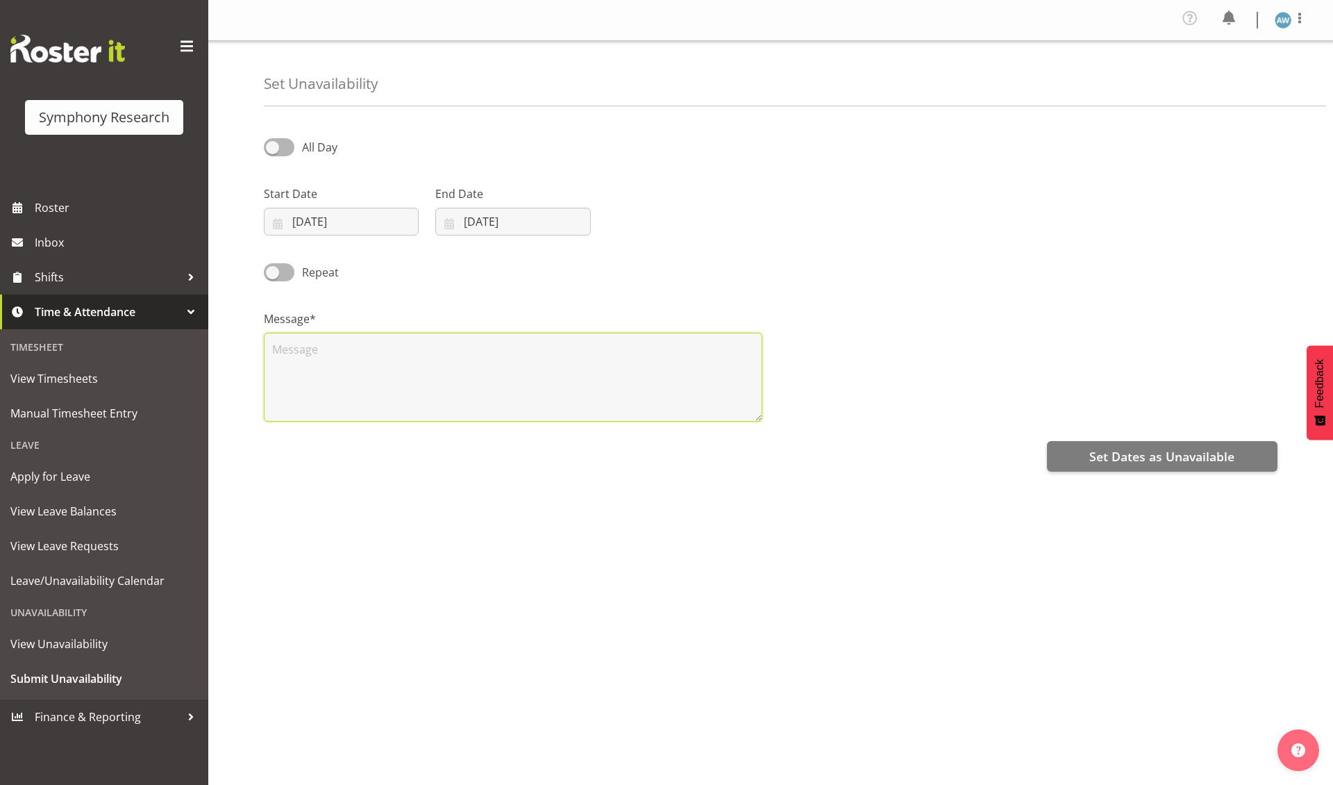
click at [444, 387] on textarea at bounding box center [513, 377] width 499 height 89
type textarea "x"
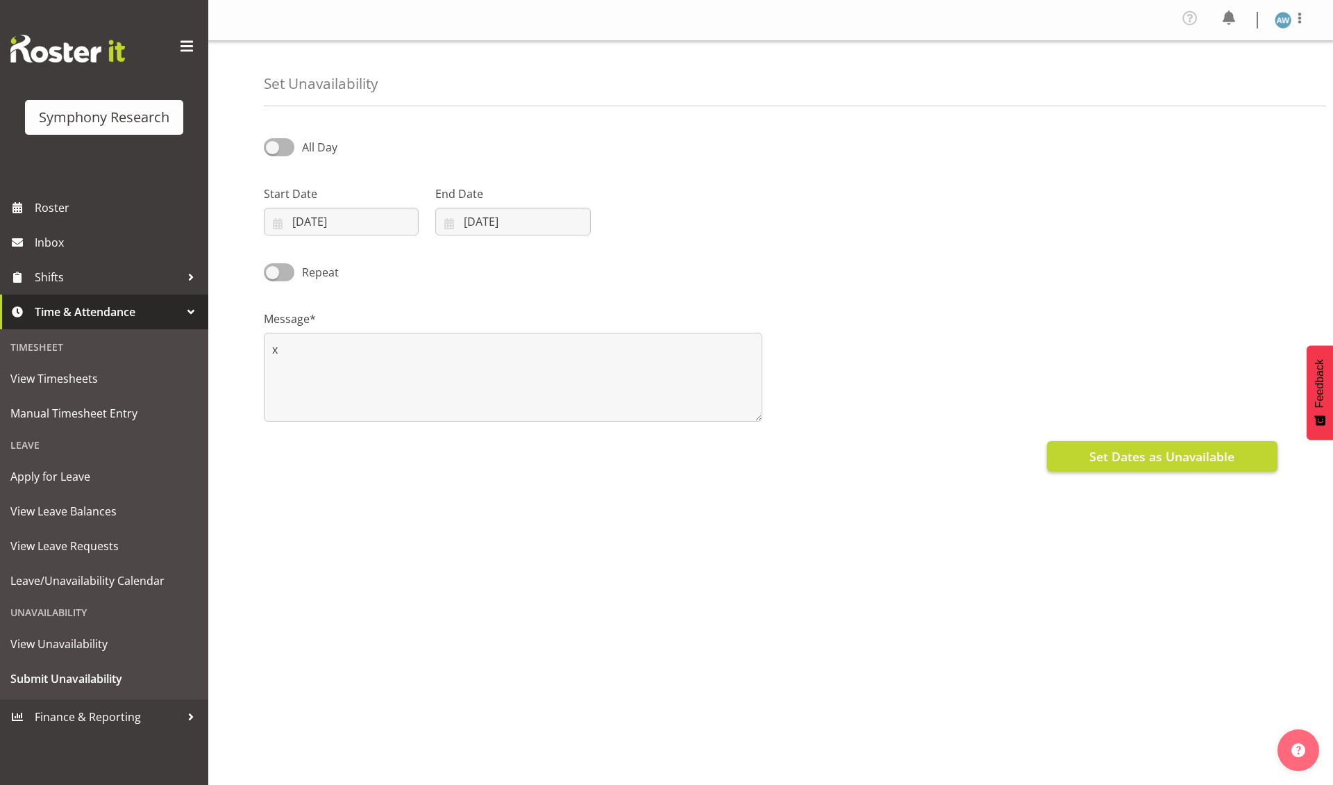
click at [1119, 453] on span "Set Dates as Unavailable" at bounding box center [1161, 456] width 145 height 18
